Goal: Information Seeking & Learning: Learn about a topic

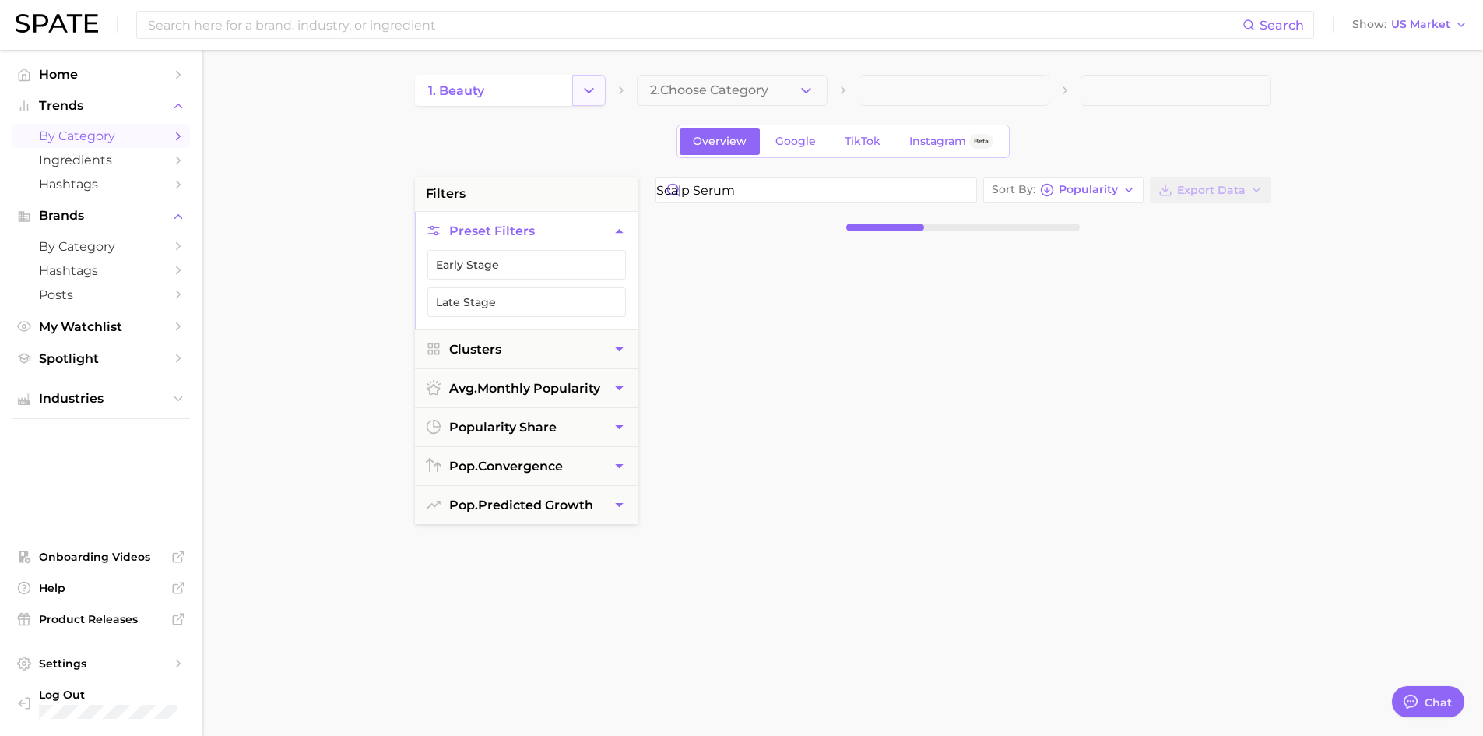
click at [589, 87] on icon "Change Category" at bounding box center [589, 91] width 16 height 16
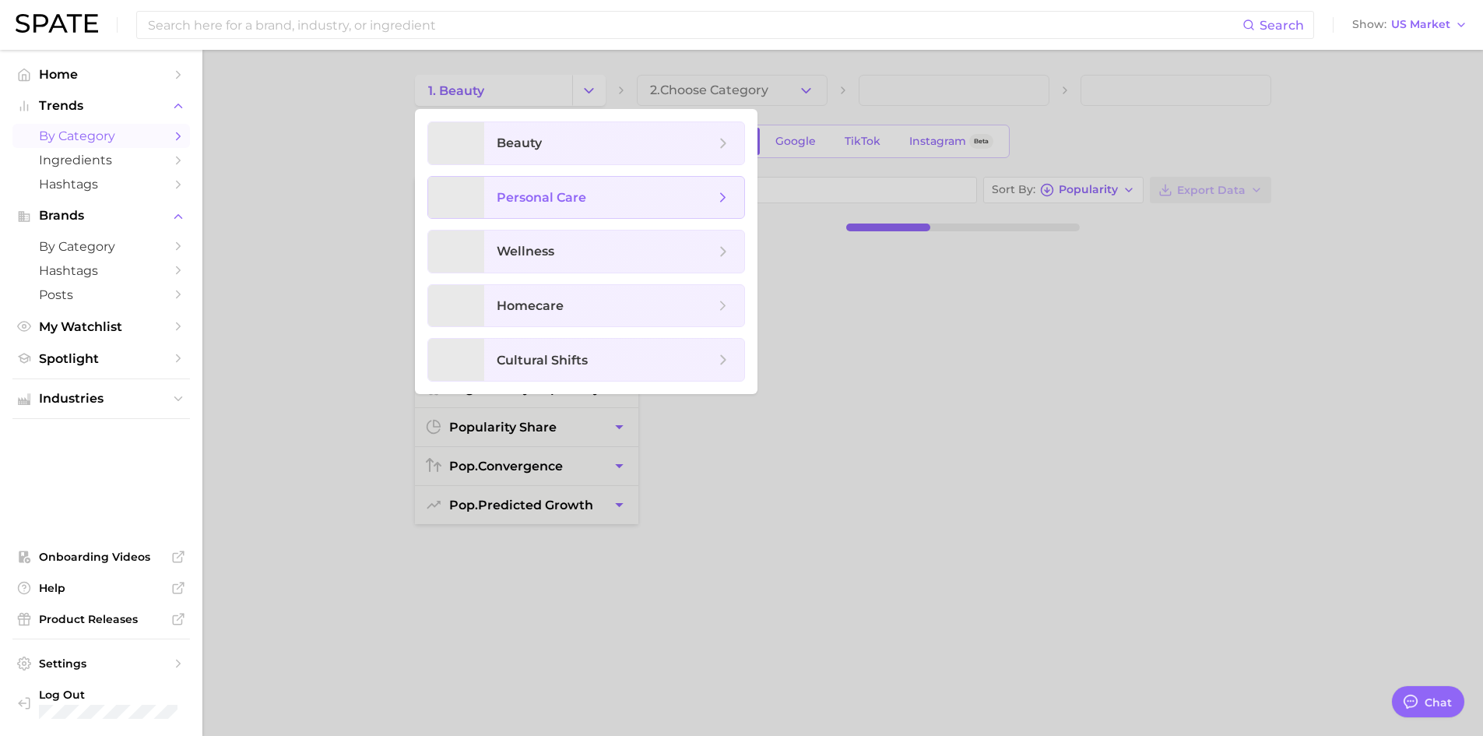
click at [587, 202] on span "personal care" at bounding box center [606, 197] width 218 height 17
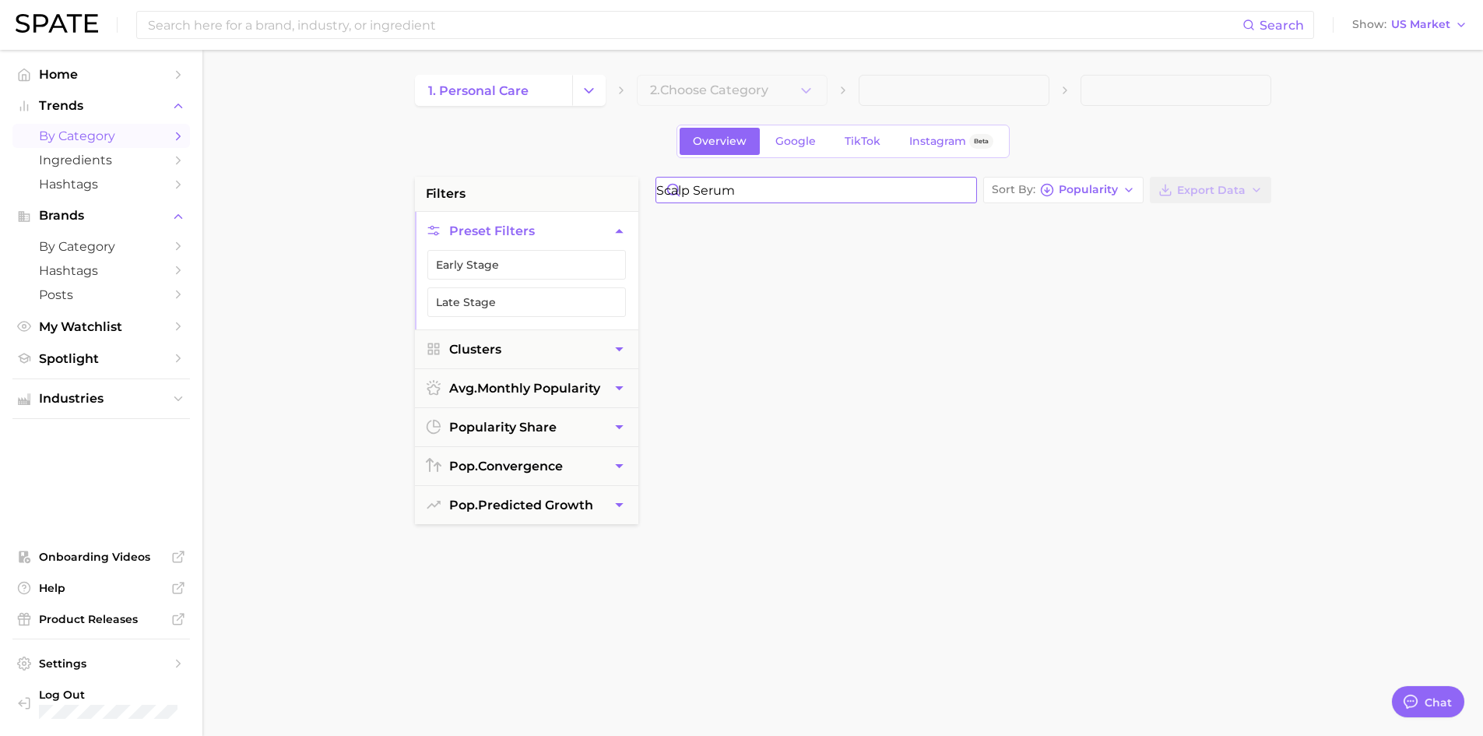
click at [777, 195] on input "scalp serum" at bounding box center [816, 190] width 320 height 25
type input "BODY ACNE"
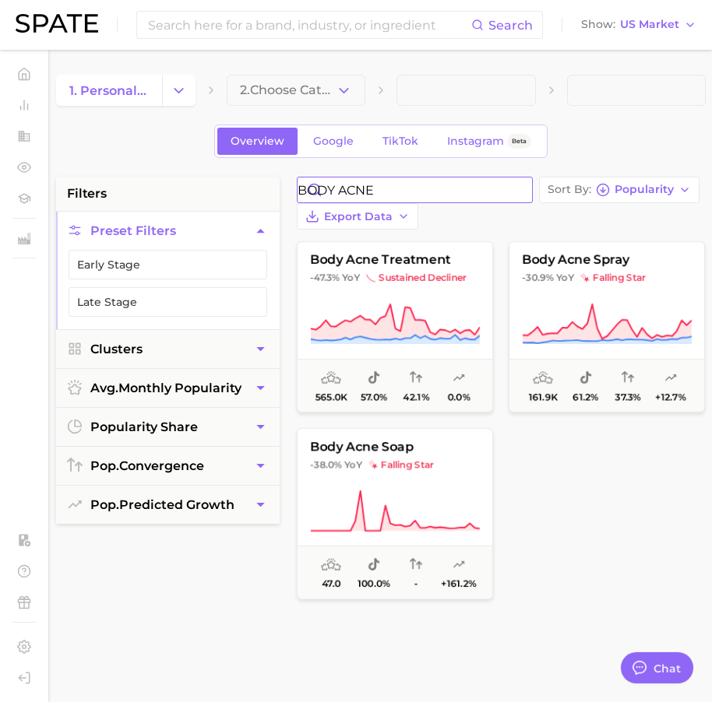
type textarea "x"
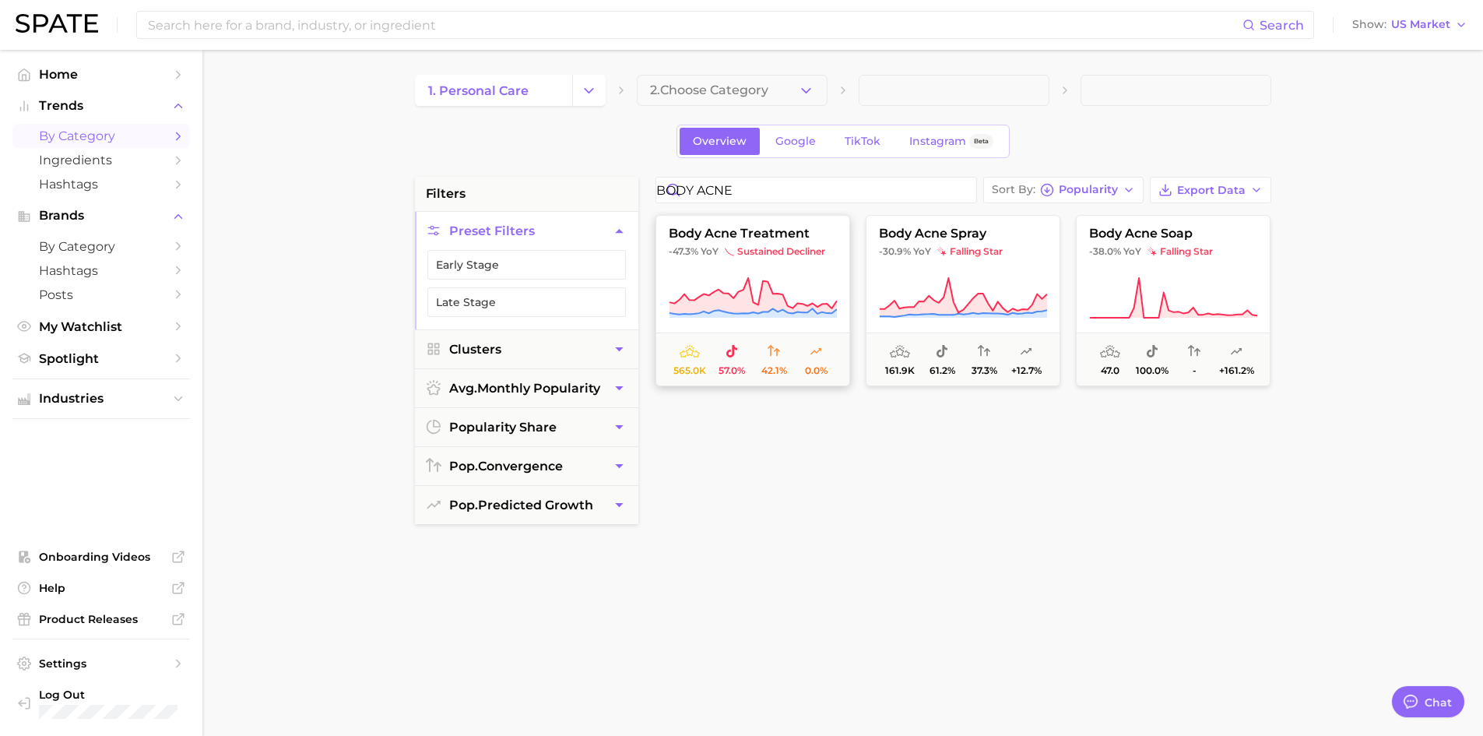
click at [751, 287] on icon at bounding box center [753, 298] width 168 height 44
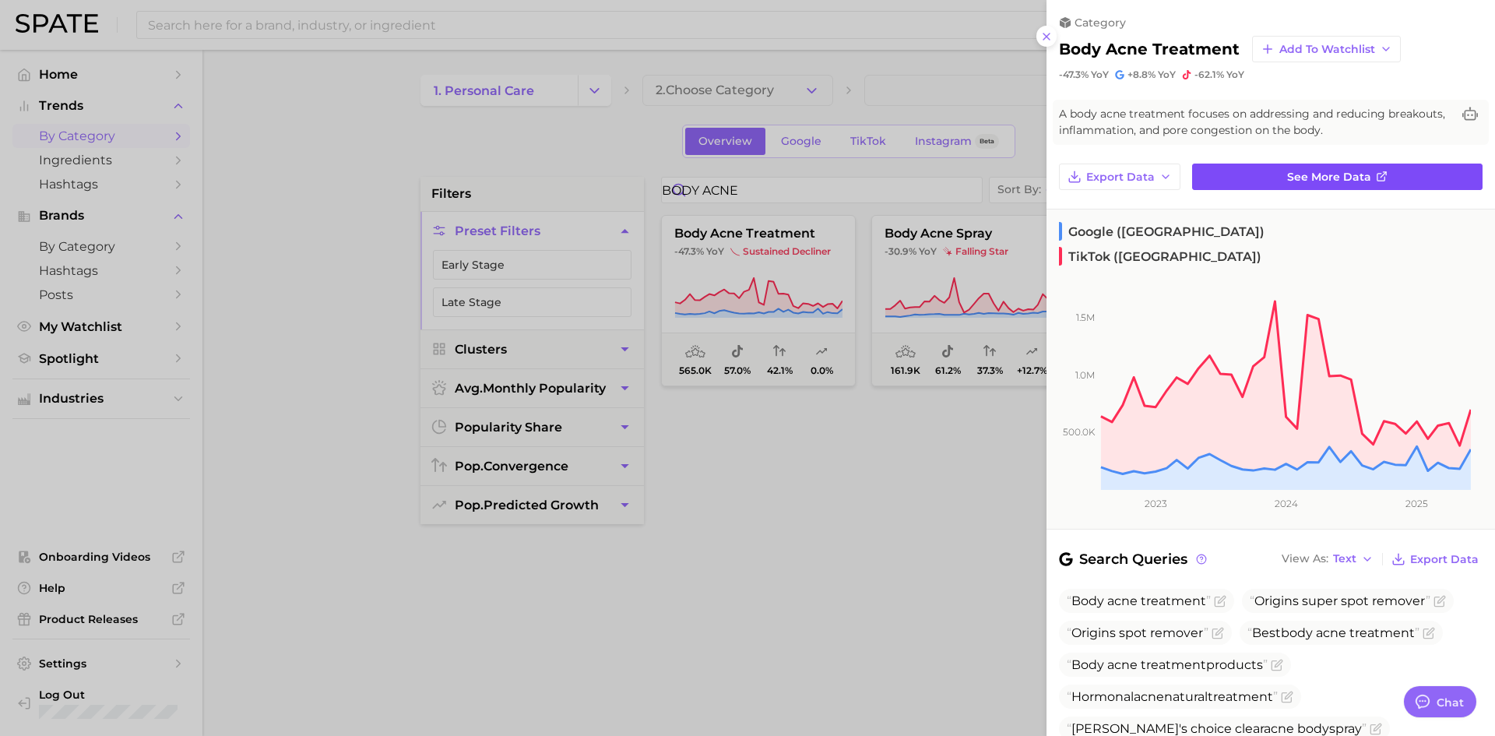
click at [1287, 171] on span "See more data" at bounding box center [1329, 177] width 84 height 13
